Goal: Navigation & Orientation: Find specific page/section

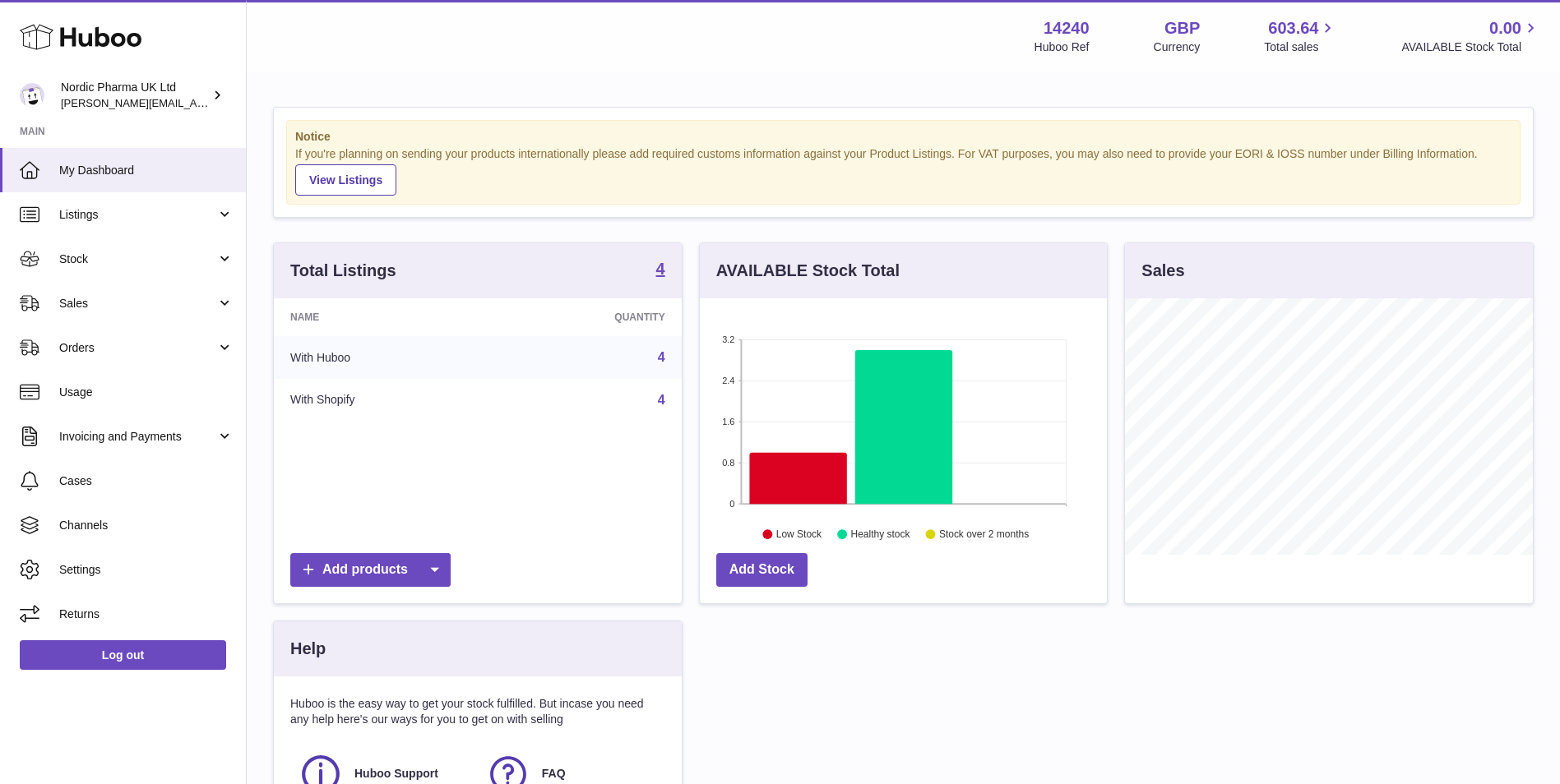
scroll to position [256, 407]
click at [101, 286] on link "Sales" at bounding box center [123, 303] width 246 height 45
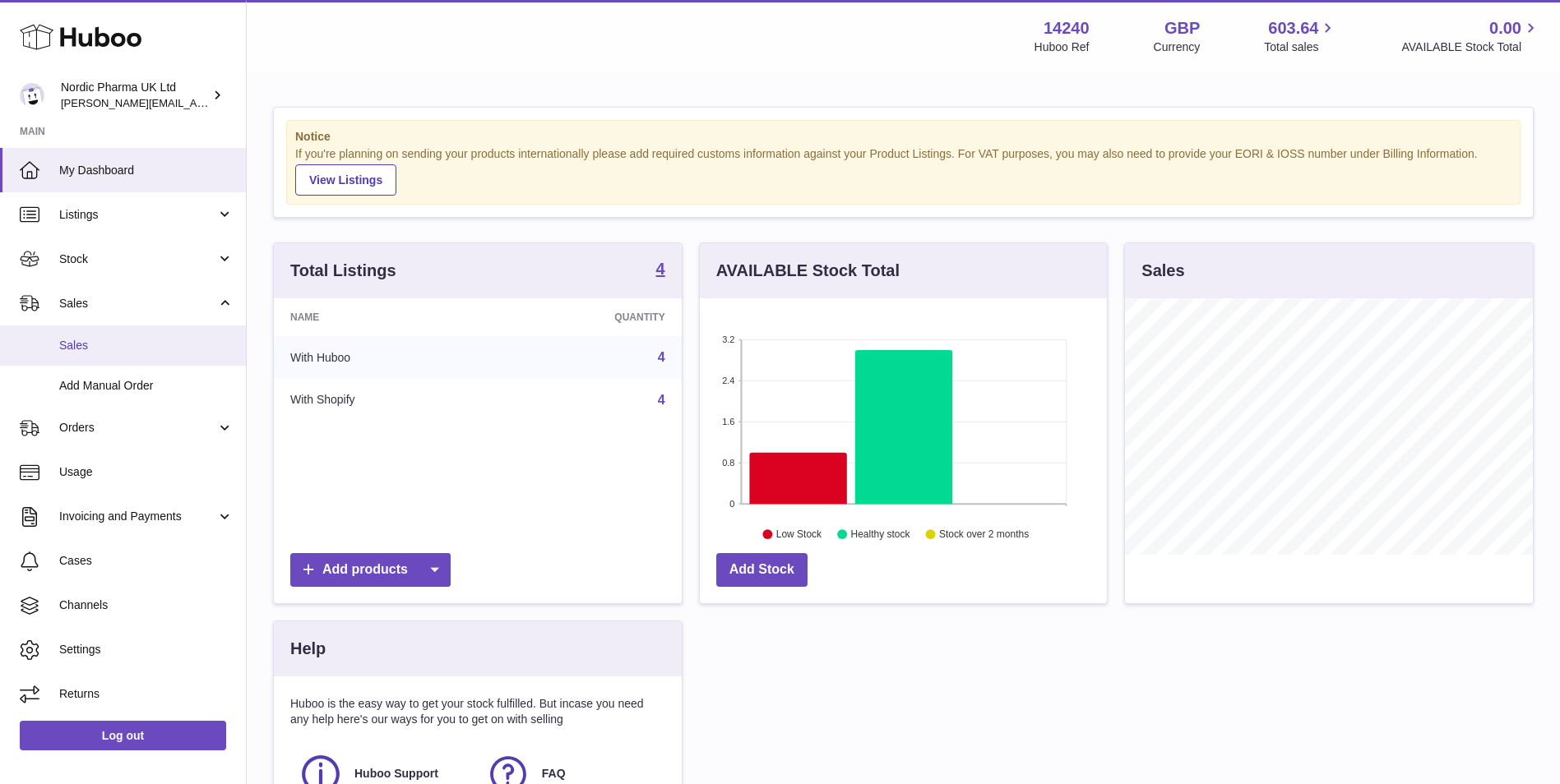
click at [91, 338] on span "Sales" at bounding box center [146, 345] width 174 height 16
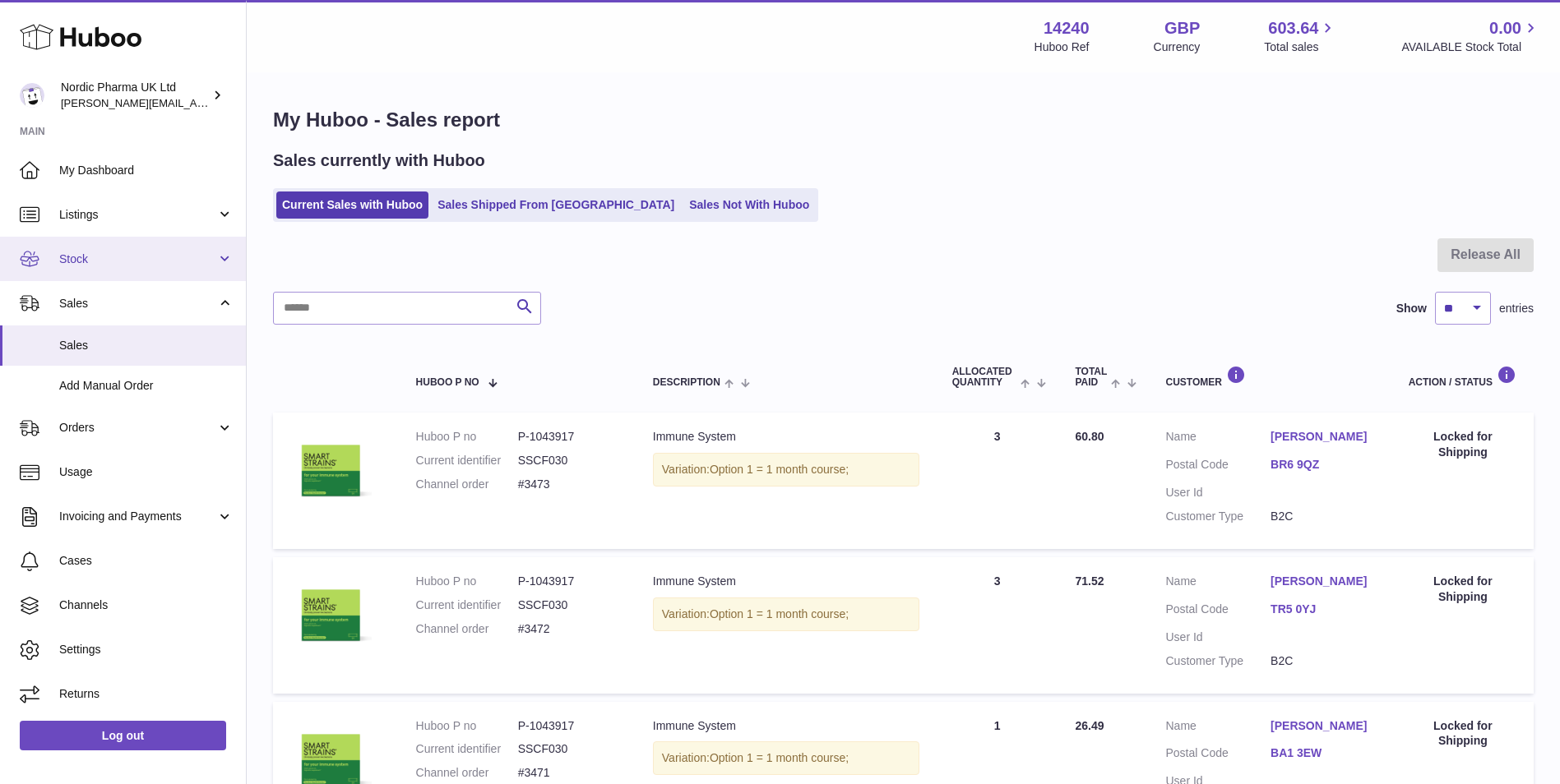
click at [136, 261] on span "Stock" at bounding box center [138, 259] width 157 height 16
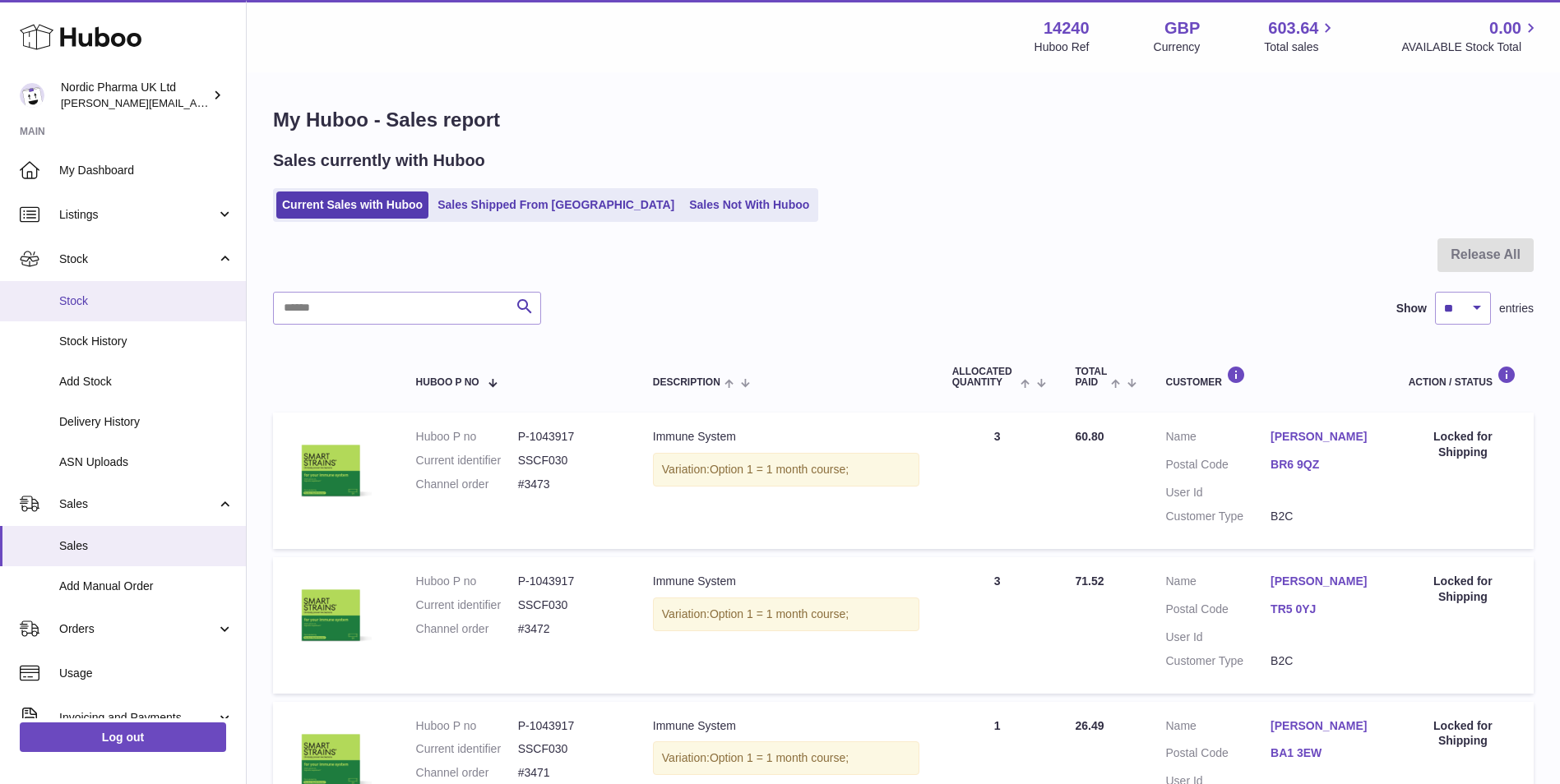
click at [115, 301] on span "Stock" at bounding box center [146, 301] width 174 height 16
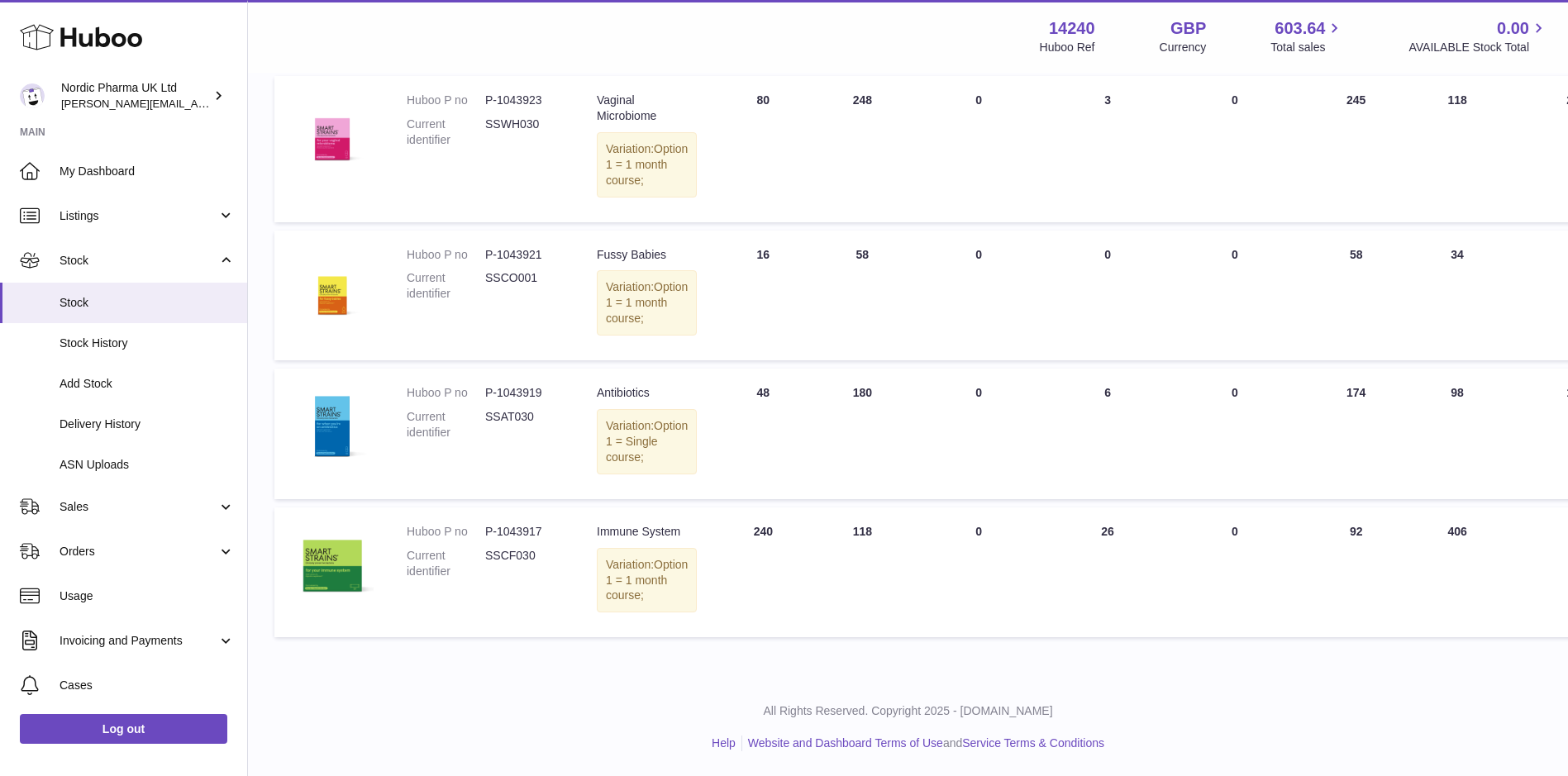
scroll to position [332, 0]
